Goal: Obtain resource: Download file/media

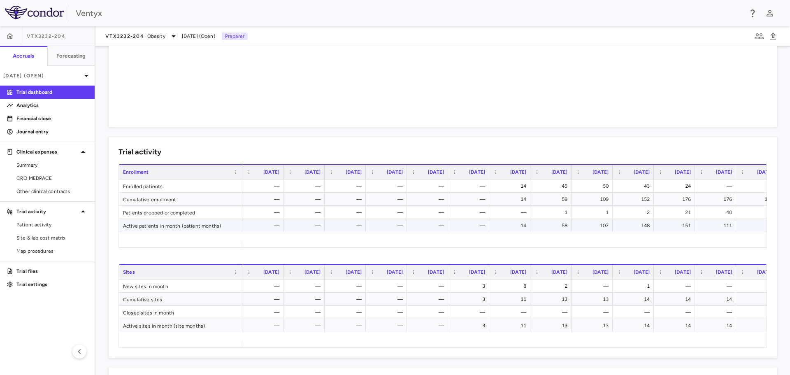
scroll to position [206, 0]
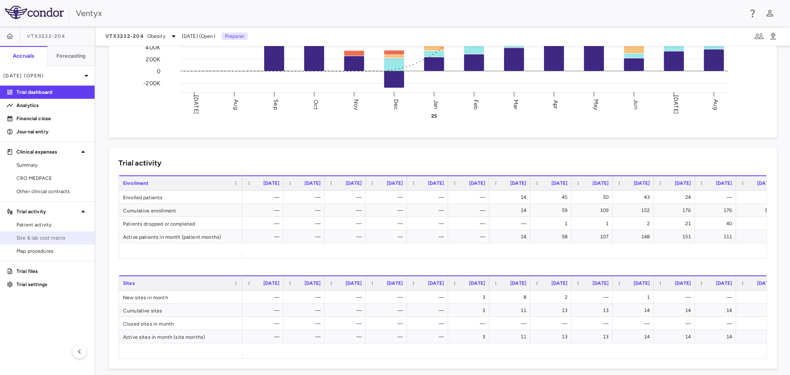
click at [42, 236] on span "Site & lab cost matrix" at bounding box center [52, 237] width 72 height 7
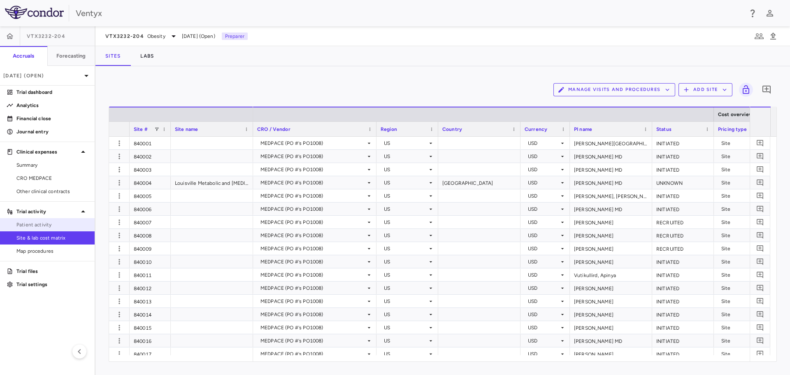
drag, startPoint x: 39, startPoint y: 227, endPoint x: 62, endPoint y: 221, distance: 23.7
click at [39, 226] on span "Patient activity" at bounding box center [52, 224] width 72 height 7
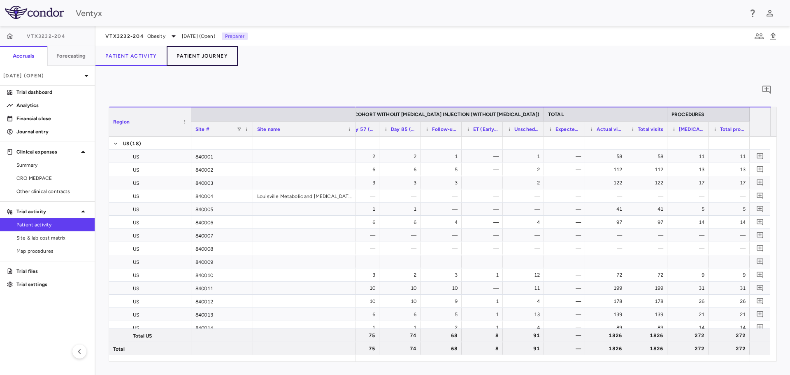
click at [190, 54] on button "Patient Journey" at bounding box center [202, 56] width 71 height 20
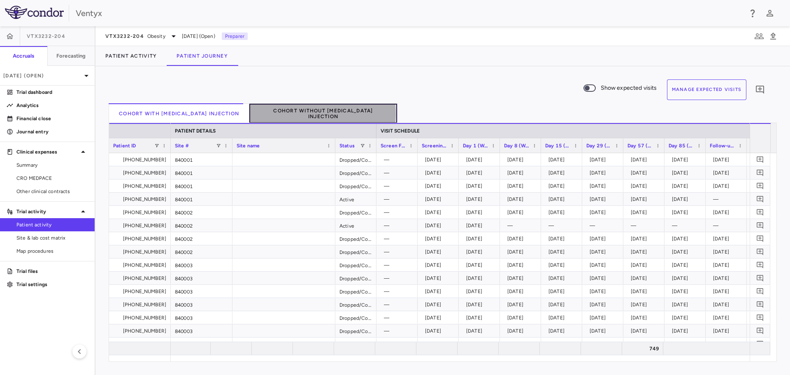
click at [288, 114] on button "Cohort without [MEDICAL_DATA] Injection" at bounding box center [323, 113] width 148 height 20
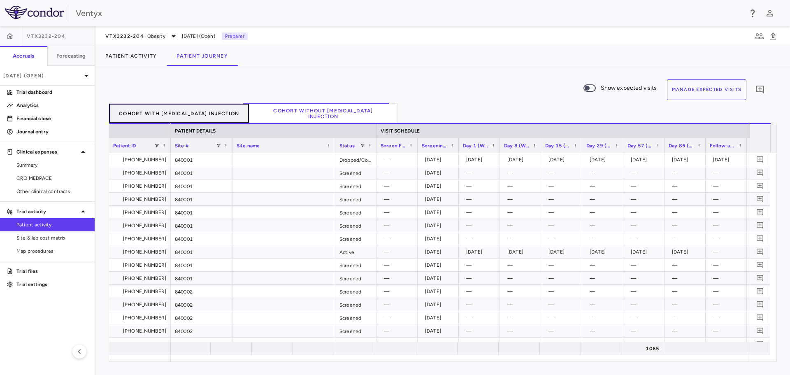
click at [193, 112] on button "Cohort with [MEDICAL_DATA] Injection" at bounding box center [179, 113] width 141 height 20
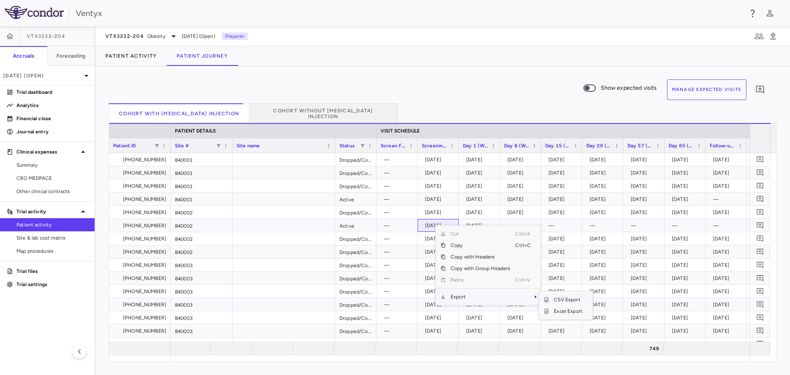
click at [577, 299] on span "CSV Export" at bounding box center [568, 300] width 39 height 12
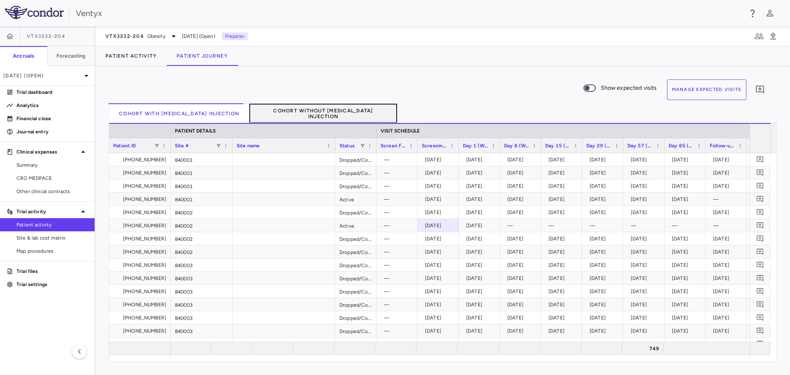
click at [316, 110] on button "Cohort without [MEDICAL_DATA] Injection" at bounding box center [323, 113] width 148 height 20
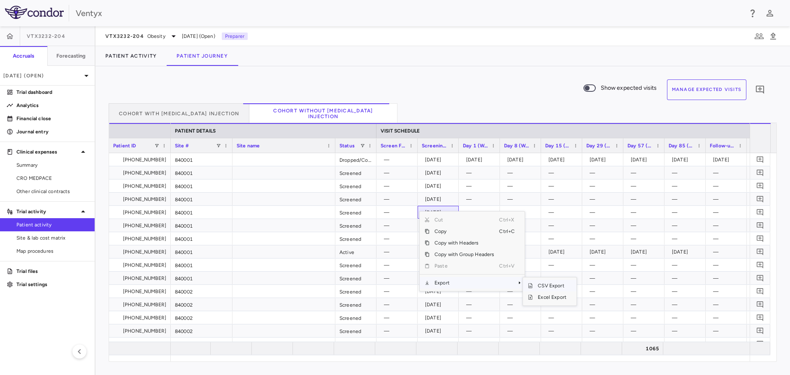
click at [550, 288] on span "CSV Export" at bounding box center [552, 286] width 39 height 12
click at [379, 237] on div "—" at bounding box center [396, 238] width 41 height 13
